Goal: Information Seeking & Learning: Learn about a topic

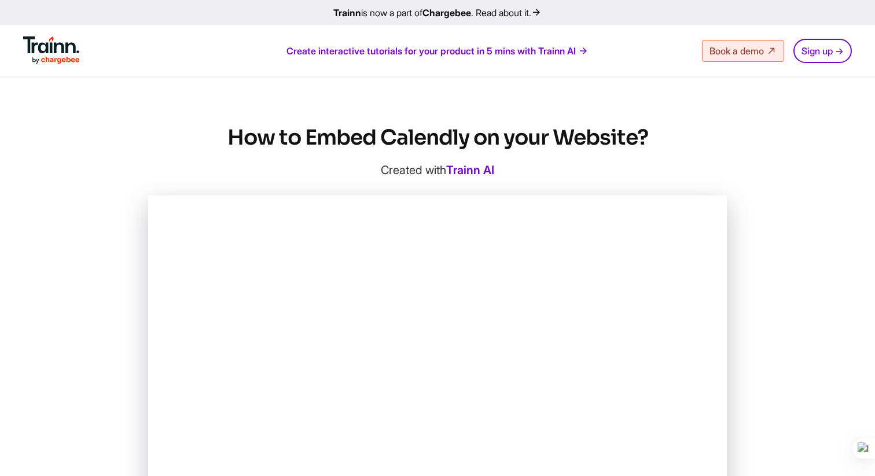
scroll to position [10, 0]
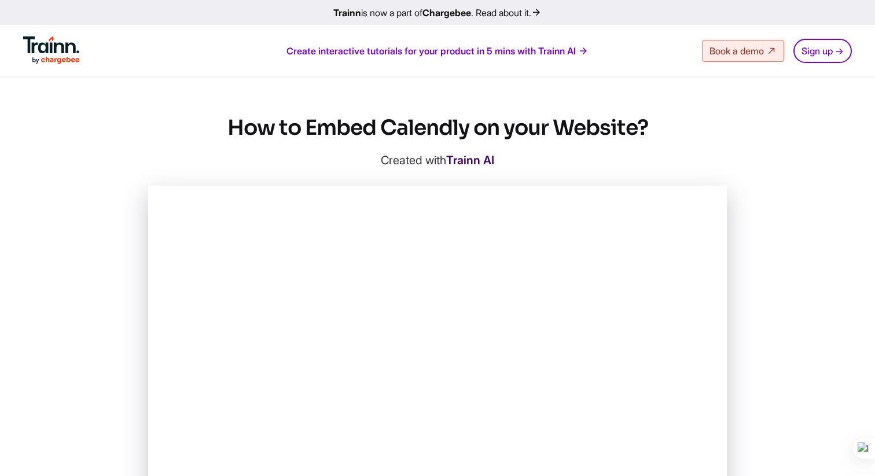
click at [486, 159] on link "Trainn AI" at bounding box center [470, 160] width 48 height 14
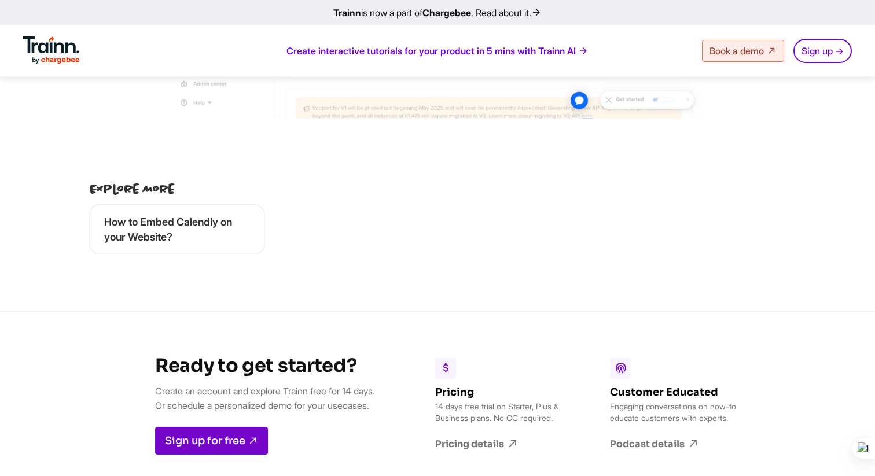
scroll to position [3308, 0]
click at [184, 209] on link "How to Embed Calendly on your Website?" at bounding box center [177, 229] width 174 height 47
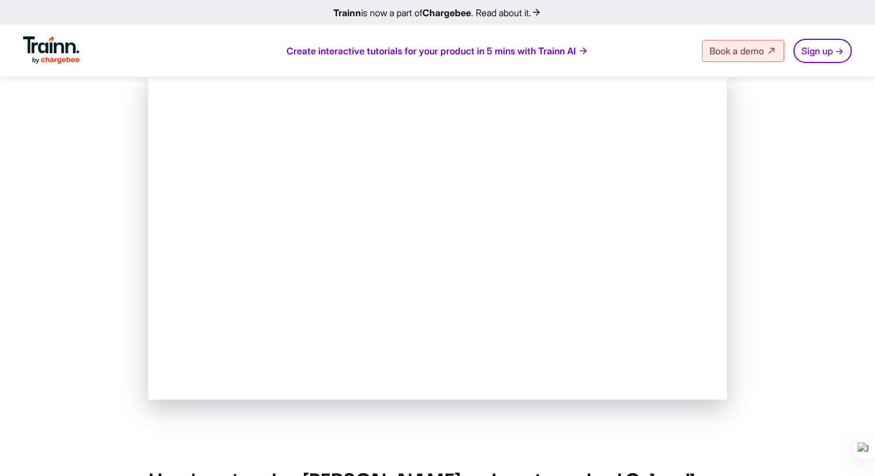
scroll to position [78, 0]
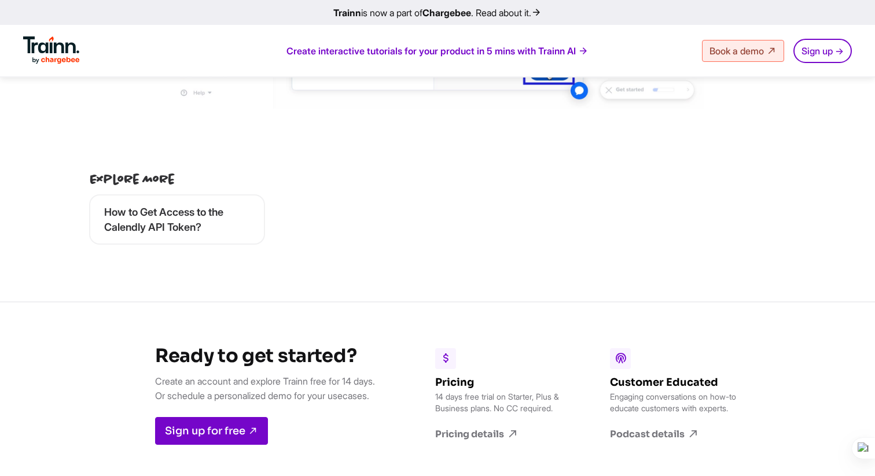
scroll to position [3168, 0]
